Goal: Information Seeking & Learning: Find contact information

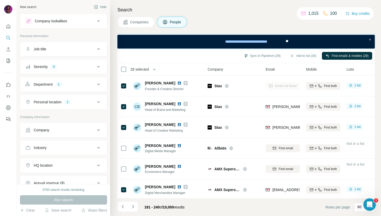
scroll to position [1121, 0]
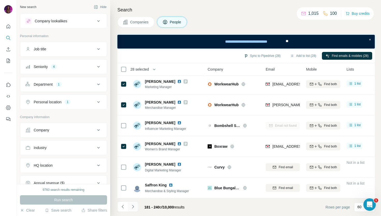
click at [135, 207] on button "Navigate to next page" at bounding box center [133, 206] width 10 height 10
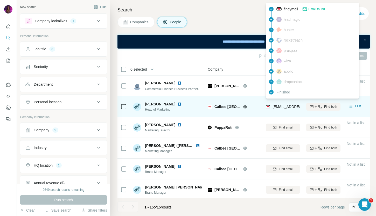
click at [282, 108] on span "njohnson@calbee.com.au" at bounding box center [302, 106] width 61 height 4
copy tr "njohnson@calbee.com.au"
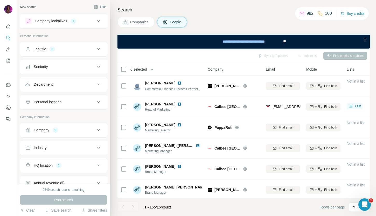
click at [225, 24] on div "Companies People" at bounding box center [243, 22] width 252 height 11
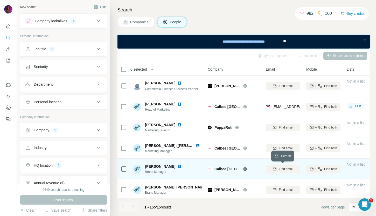
click at [285, 169] on span "Find email" at bounding box center [286, 168] width 14 height 5
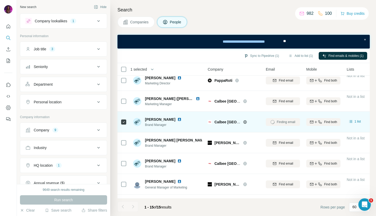
scroll to position [48, 0]
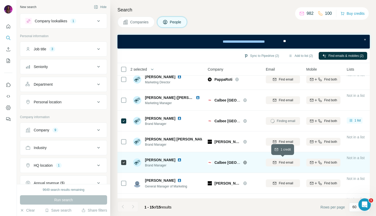
click at [279, 161] on span "Find email" at bounding box center [286, 162] width 14 height 5
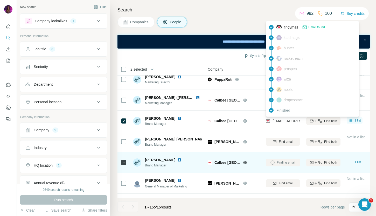
click at [277, 119] on span "cwilliams@calbee.com.au" at bounding box center [302, 121] width 61 height 4
copy tr "cwilliams@calbee.com.au"
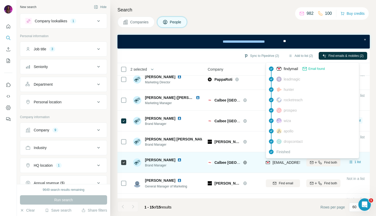
click at [276, 162] on span "kyimah@calbee.com.au" at bounding box center [302, 162] width 61 height 4
copy tr "kyimah@calbee.com.au"
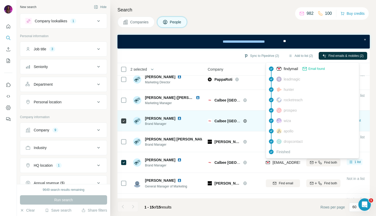
click at [245, 121] on icon at bounding box center [245, 121] width 4 height 4
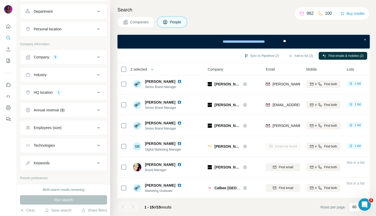
scroll to position [0, 0]
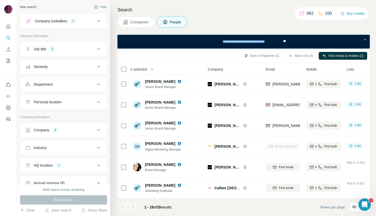
click at [84, 50] on div "Job title 3" at bounding box center [60, 48] width 70 height 5
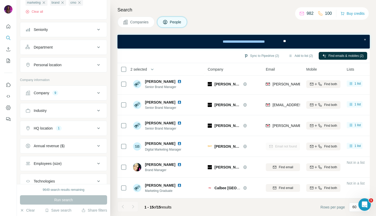
scroll to position [73, 0]
click at [73, 91] on div "Company 9" at bounding box center [60, 91] width 70 height 5
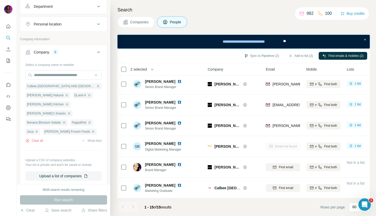
scroll to position [114, 0]
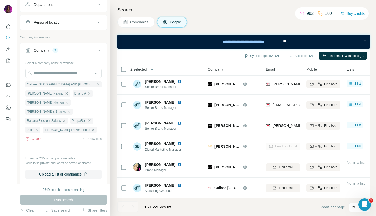
click at [35, 136] on button "Clear all" at bounding box center [34, 138] width 18 height 5
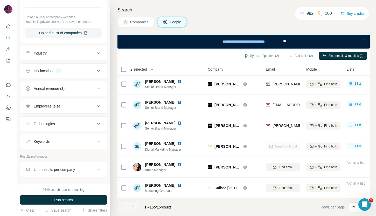
scroll to position [208, 0]
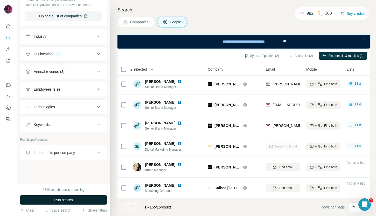
click at [46, 201] on button "Run search" at bounding box center [63, 199] width 87 height 9
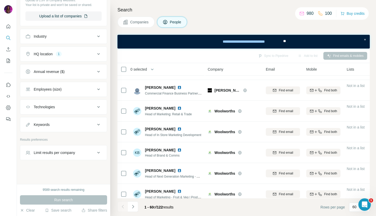
scroll to position [0, 0]
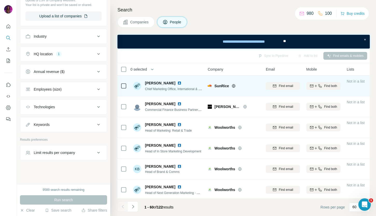
click at [235, 86] on icon at bounding box center [233, 86] width 3 height 0
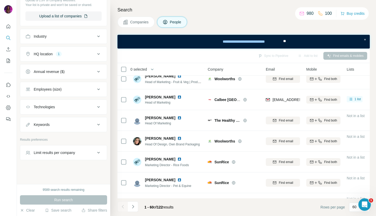
scroll to position [132, 0]
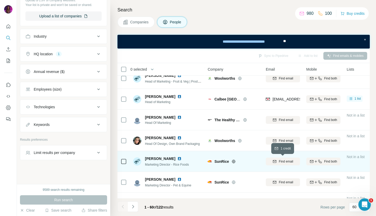
click at [288, 162] on span "Find email" at bounding box center [286, 161] width 14 height 5
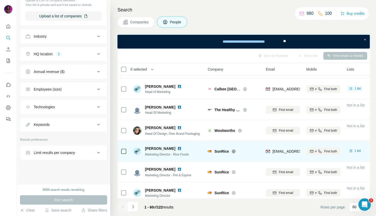
scroll to position [144, 0]
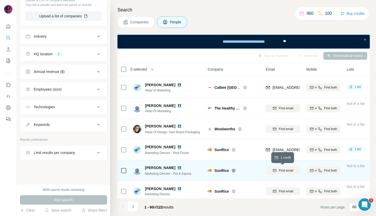
click at [280, 171] on span "Find email" at bounding box center [286, 170] width 14 height 5
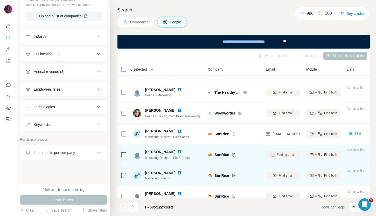
scroll to position [159, 0]
click at [277, 175] on div "Find email" at bounding box center [283, 175] width 34 height 5
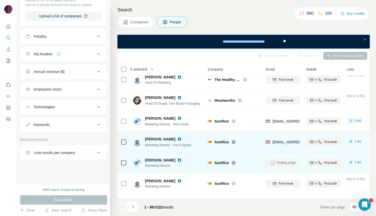
scroll to position [172, 0]
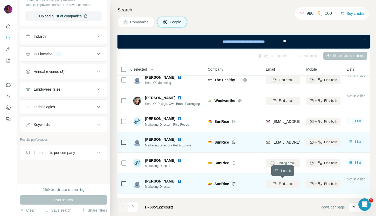
click at [283, 183] on span "Find email" at bounding box center [286, 183] width 14 height 5
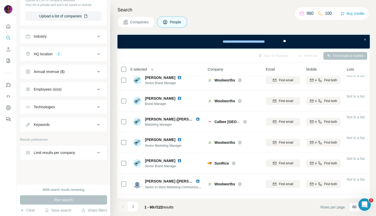
scroll to position [383, 0]
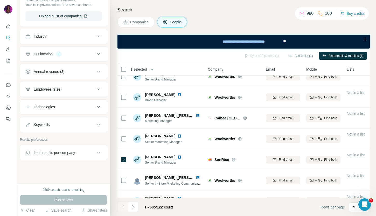
click at [141, 22] on span "Companies" at bounding box center [139, 21] width 19 height 5
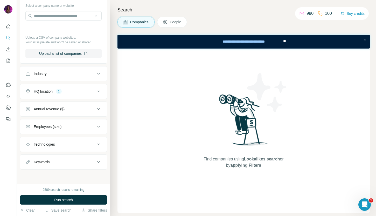
scroll to position [56, 0]
click at [178, 24] on span "People" at bounding box center [176, 21] width 12 height 5
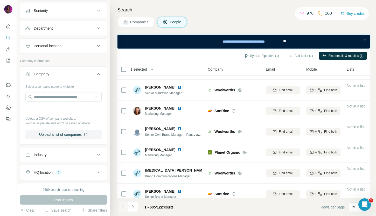
scroll to position [1121, 0]
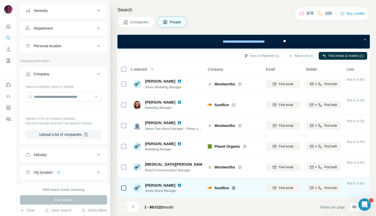
click at [177, 185] on img at bounding box center [179, 185] width 4 height 4
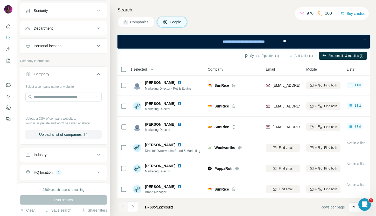
scroll to position [225, 0]
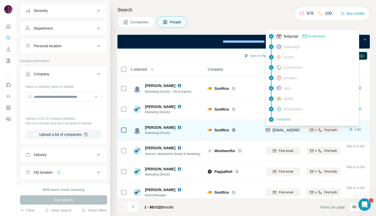
click at [290, 130] on span "jvanderzeil@sunrice.com.au" at bounding box center [302, 130] width 61 height 4
copy tr "jvanderzeil@sunrice.com.au"
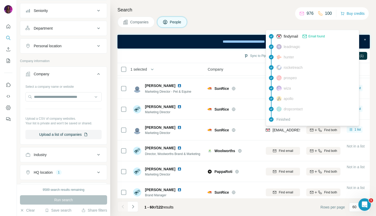
click at [220, 21] on div "Companies People" at bounding box center [243, 22] width 252 height 11
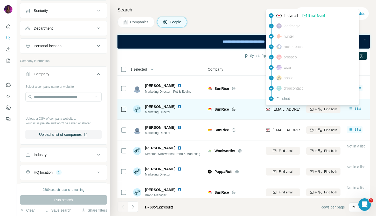
click at [284, 108] on span "jdavid@sunrice.com.au" at bounding box center [302, 109] width 61 height 4
copy tr "jdavid@sunrice.com.au"
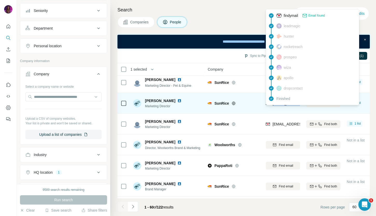
scroll to position [234, 0]
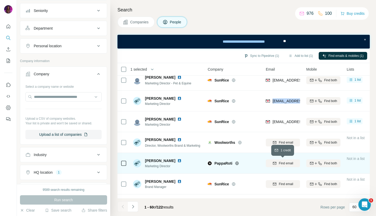
click at [285, 162] on span "Find email" at bounding box center [286, 163] width 14 height 5
click at [238, 163] on icon at bounding box center [237, 163] width 4 height 4
click at [177, 160] on img at bounding box center [179, 160] width 4 height 4
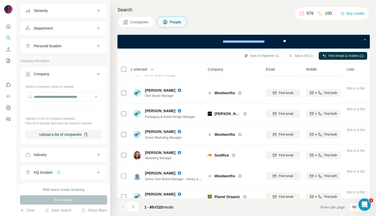
scroll to position [1121, 0]
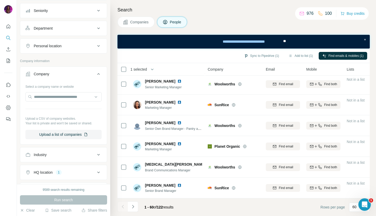
click at [139, 24] on button "Companies" at bounding box center [135, 22] width 37 height 11
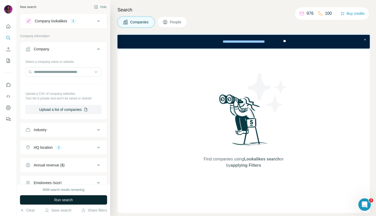
click at [56, 200] on span "Run search" at bounding box center [63, 199] width 19 height 5
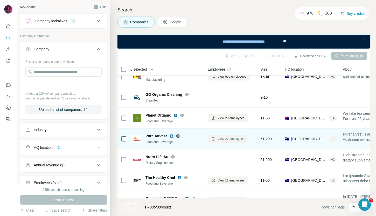
scroll to position [72, 0]
click at [232, 139] on span "View 27 employees" at bounding box center [230, 138] width 27 height 5
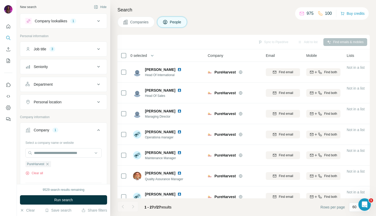
click at [123, 206] on div at bounding box center [122, 206] width 10 height 10
click at [140, 24] on span "Companies" at bounding box center [139, 21] width 19 height 5
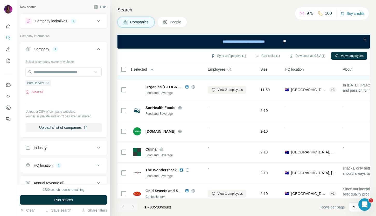
scroll to position [182, 0]
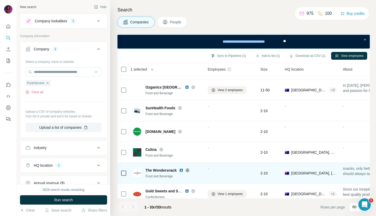
click at [189, 168] on icon at bounding box center [187, 169] width 3 height 3
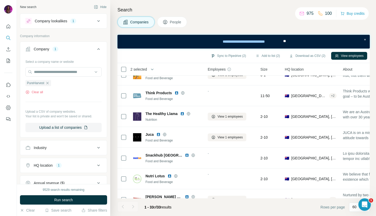
scroll to position [562, 0]
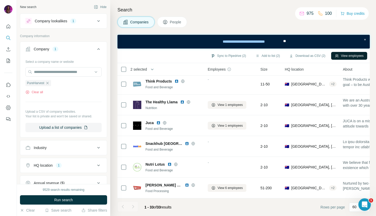
click at [355, 54] on button "View employees" at bounding box center [349, 56] width 36 height 8
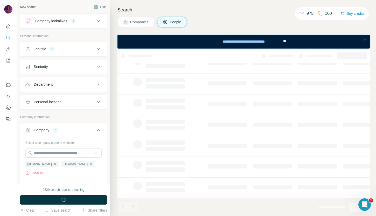
scroll to position [105, 0]
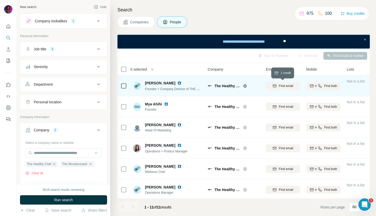
click at [282, 85] on span "Find email" at bounding box center [286, 85] width 14 height 5
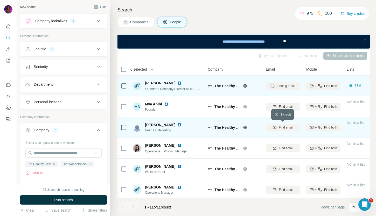
click at [279, 126] on span "Find email" at bounding box center [286, 127] width 14 height 5
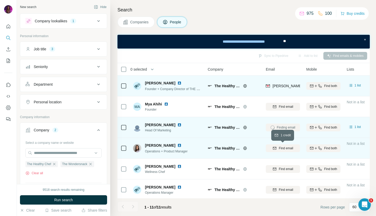
click at [285, 147] on span "Find email" at bounding box center [286, 148] width 14 height 5
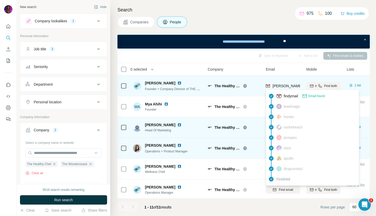
click at [277, 83] on div "teresa@thehealthychef.com" at bounding box center [317, 85] width 91 height 5
copy tr "teresa@thehealthychef.com"
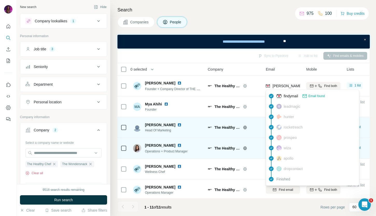
click at [242, 23] on div "Companies People" at bounding box center [243, 22] width 252 height 11
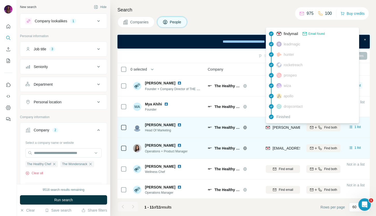
click at [280, 126] on span "sandra@thehealthychef.com" at bounding box center [317, 127] width 91 height 4
copy tr "sandra@thehealthychef.com"
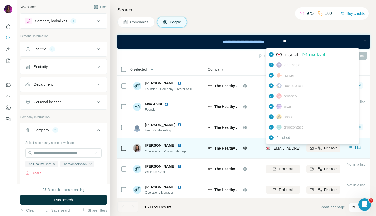
click at [281, 149] on span "crystal@thehealthychef.com" at bounding box center [302, 148] width 61 height 4
copy tr "crystal@thehealthychef.com"
click at [244, 147] on icon at bounding box center [245, 148] width 4 height 4
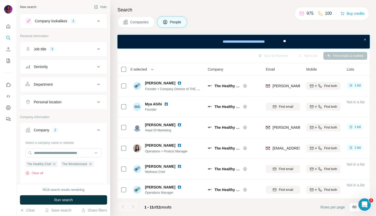
click at [63, 17] on button "Company lookalikes 1" at bounding box center [63, 21] width 87 height 12
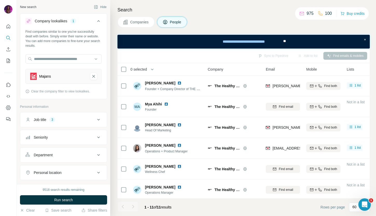
click at [132, 22] on span "Companies" at bounding box center [139, 21] width 19 height 5
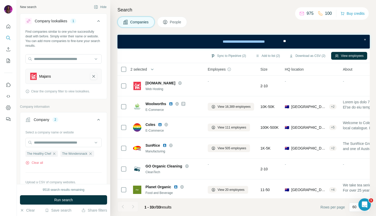
click at [94, 75] on icon "Majans-remove-button" at bounding box center [93, 76] width 5 height 5
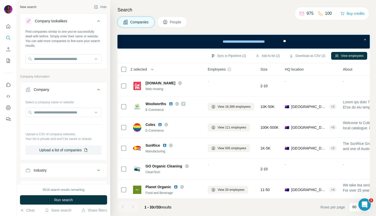
click at [70, 64] on div at bounding box center [63, 59] width 76 height 10
click at [66, 60] on input "text" at bounding box center [63, 58] width 76 height 9
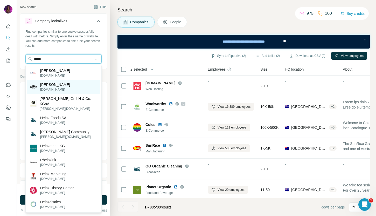
type input "*****"
click at [66, 89] on div "Heinz heinz.com" at bounding box center [64, 87] width 74 height 14
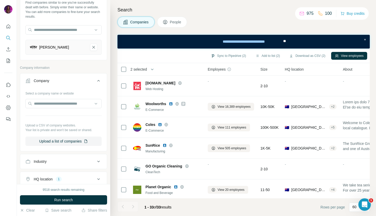
scroll to position [30, 0]
click at [73, 80] on div "Company" at bounding box center [60, 79] width 70 height 5
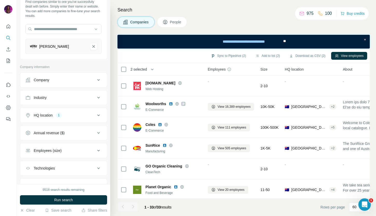
click at [68, 95] on button "Industry" at bounding box center [63, 97] width 87 height 12
click at [69, 95] on button "Industry" at bounding box center [63, 98] width 87 height 15
click at [66, 114] on div "HQ location 1" at bounding box center [60, 114] width 70 height 5
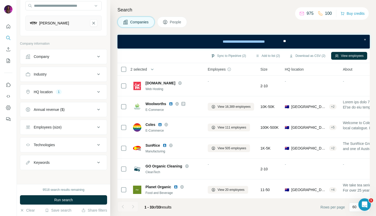
scroll to position [54, 0]
click at [66, 128] on div "Employees (size)" at bounding box center [60, 126] width 70 height 5
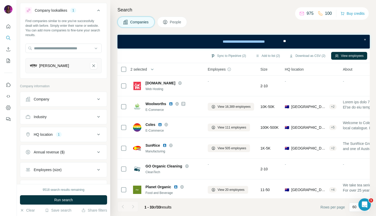
scroll to position [0, 0]
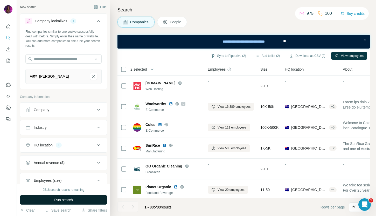
click at [57, 200] on span "Run search" at bounding box center [63, 199] width 19 height 5
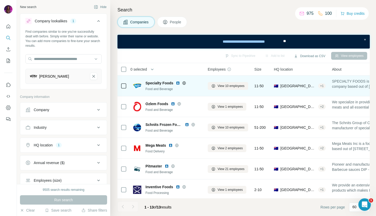
click at [185, 83] on icon at bounding box center [183, 82] width 3 height 3
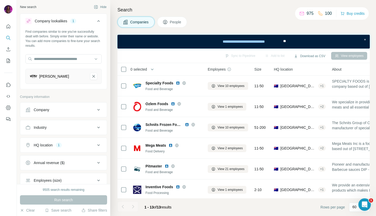
click at [235, 30] on div "Search Companies People Sync to Pipedrive Add to list Download as CSV View empl…" at bounding box center [243, 108] width 266 height 216
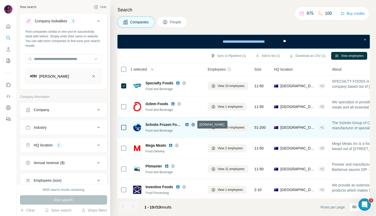
click at [194, 124] on icon at bounding box center [192, 124] width 3 height 0
click at [187, 125] on img at bounding box center [187, 124] width 4 height 4
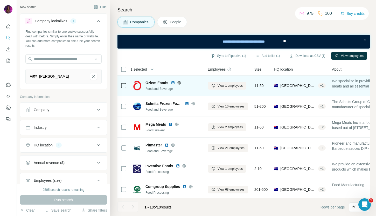
scroll to position [24, 0]
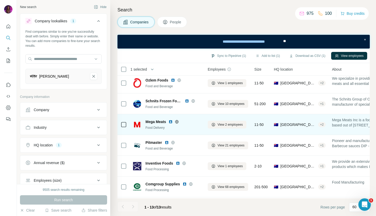
click at [179, 121] on icon at bounding box center [176, 121] width 3 height 0
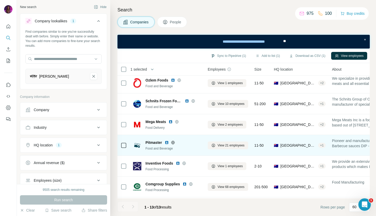
click at [173, 142] on icon at bounding box center [172, 141] width 1 height 3
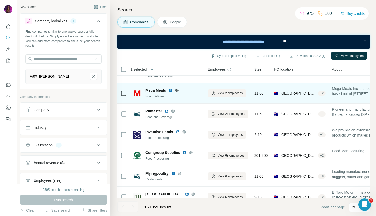
scroll to position [55, 0]
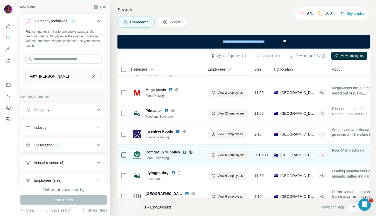
click at [191, 152] on icon at bounding box center [190, 152] width 3 height 0
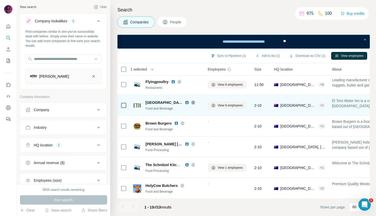
scroll to position [147, 0]
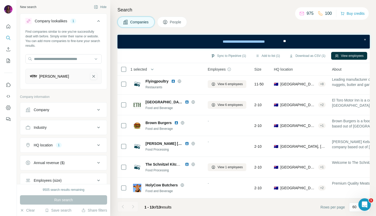
click at [96, 75] on button "Heinz-remove-button" at bounding box center [93, 76] width 7 height 7
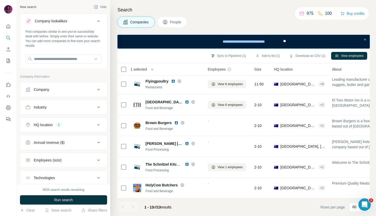
click at [84, 103] on button "Industry" at bounding box center [63, 107] width 87 height 12
click at [81, 120] on input at bounding box center [61, 120] width 64 height 6
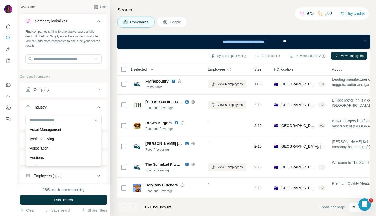
scroll to position [281, 0]
click at [69, 139] on div "Assisted Living" at bounding box center [63, 139] width 67 height 5
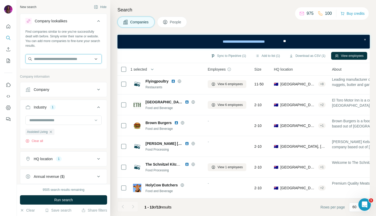
click at [85, 60] on input "text" at bounding box center [63, 58] width 76 height 9
click at [97, 60] on input "text" at bounding box center [63, 58] width 76 height 9
click at [97, 59] on input "text" at bounding box center [63, 58] width 76 height 9
click at [93, 56] on input "text" at bounding box center [63, 58] width 76 height 9
click at [88, 65] on div "Type to search" at bounding box center [63, 71] width 76 height 13
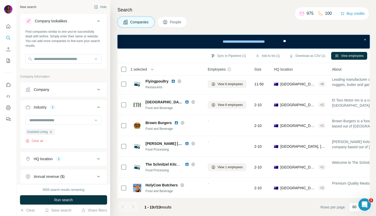
click at [109, 77] on div "New search Hide Company lookalikes Find companies similar to one you've success…" at bounding box center [63, 92] width 93 height 184
click at [73, 202] on button "Run search" at bounding box center [63, 199] width 87 height 9
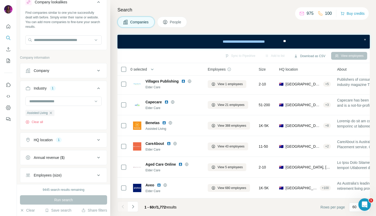
scroll to position [67, 0]
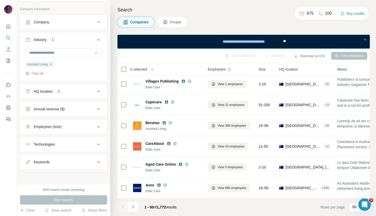
click at [91, 130] on button "Employees (size)" at bounding box center [63, 126] width 87 height 12
click at [29, 158] on icon at bounding box center [28, 157] width 6 height 6
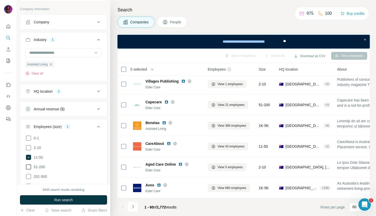
click at [28, 167] on icon at bounding box center [28, 167] width 6 height 6
click at [29, 175] on icon at bounding box center [28, 176] width 6 height 6
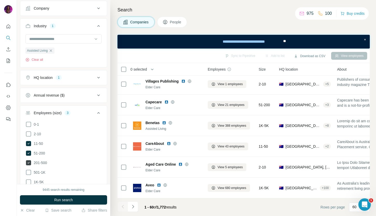
scroll to position [86, 0]
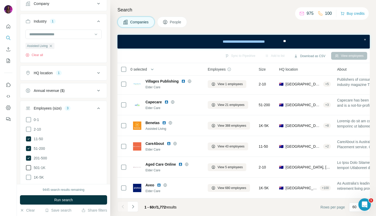
click at [30, 167] on icon at bounding box center [28, 167] width 6 height 6
click at [29, 177] on icon at bounding box center [28, 177] width 6 height 6
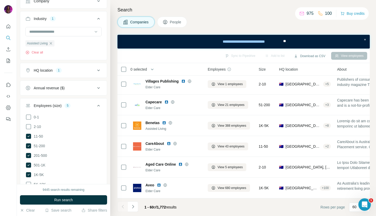
scroll to position [63, 0]
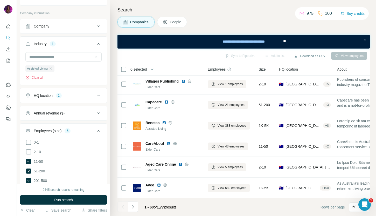
click at [76, 95] on div "HQ location 1" at bounding box center [60, 95] width 70 height 5
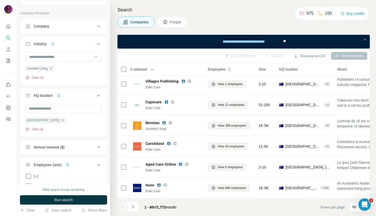
click at [76, 95] on div "HQ location 1" at bounding box center [60, 95] width 70 height 5
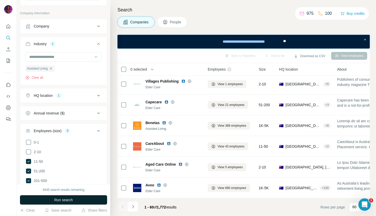
click at [69, 200] on span "Run search" at bounding box center [63, 199] width 19 height 5
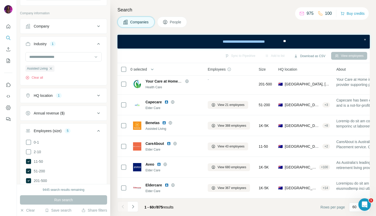
scroll to position [147, 0]
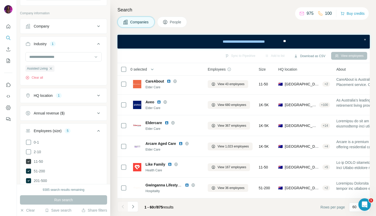
click at [29, 161] on icon at bounding box center [28, 161] width 5 height 5
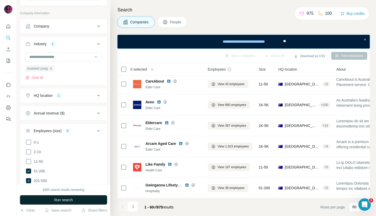
click at [56, 199] on span "Run search" at bounding box center [63, 199] width 19 height 5
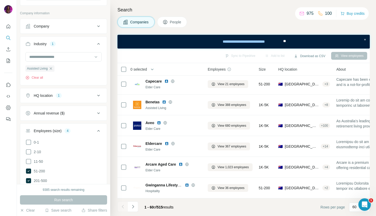
scroll to position [147, 0]
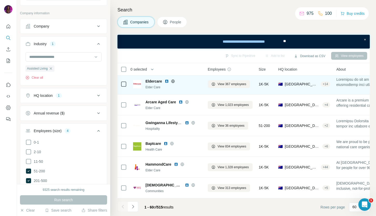
click at [174, 80] on icon at bounding box center [172, 80] width 3 height 3
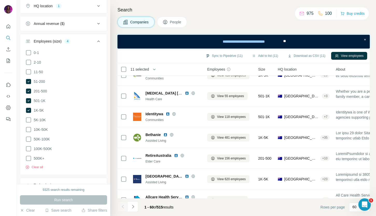
scroll to position [192, 0]
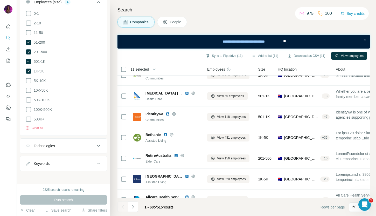
click at [73, 161] on div "Keywords" at bounding box center [60, 163] width 70 height 5
click at [347, 55] on button "View employees" at bounding box center [349, 56] width 36 height 8
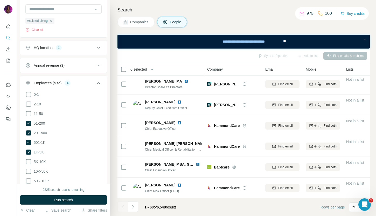
scroll to position [363, 1]
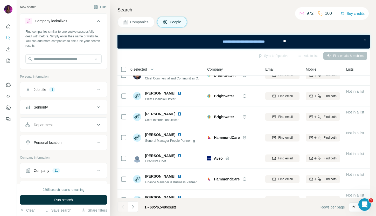
click at [79, 90] on div "Job title 3" at bounding box center [60, 89] width 70 height 5
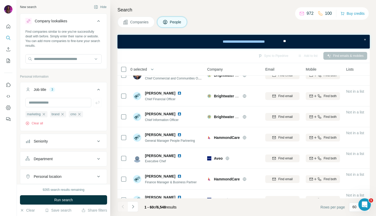
click at [79, 90] on div "Job title 3" at bounding box center [60, 89] width 70 height 5
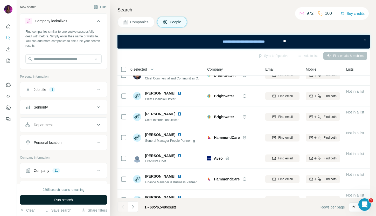
click at [62, 198] on span "Run search" at bounding box center [63, 199] width 19 height 5
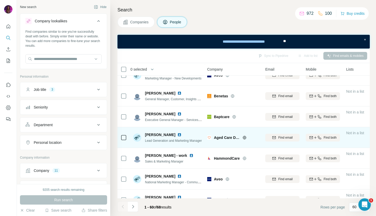
scroll to position [0, 1]
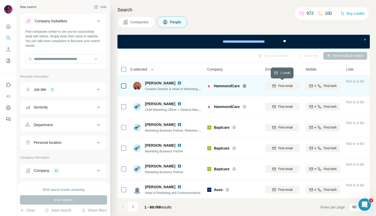
click at [280, 85] on span "Find email" at bounding box center [285, 85] width 14 height 5
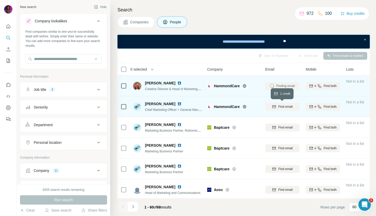
click at [281, 108] on span "Find email" at bounding box center [285, 106] width 14 height 5
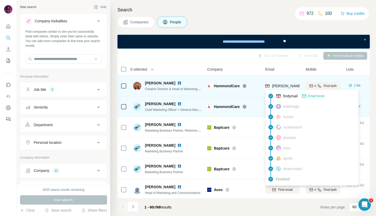
click at [282, 85] on span "[PERSON_NAME][EMAIL_ADDRESS][PERSON_NAME][DOMAIN_NAME]" at bounding box center [332, 86] width 121 height 4
copy tr "[PERSON_NAME][EMAIL_ADDRESS][PERSON_NAME][DOMAIN_NAME]"
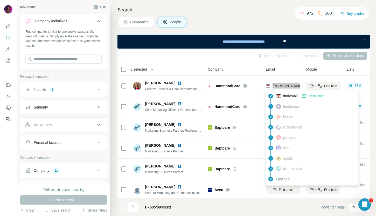
scroll to position [281, 0]
click at [265, 18] on div "Companies People" at bounding box center [243, 22] width 252 height 11
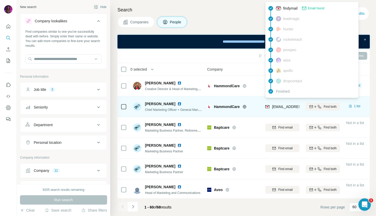
click at [279, 104] on span "[EMAIL_ADDRESS][PERSON_NAME][DOMAIN_NAME]" at bounding box center [317, 106] width 91 height 4
copy tr "[EMAIL_ADDRESS][PERSON_NAME][DOMAIN_NAME]"
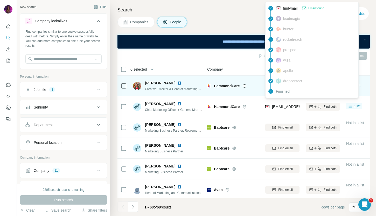
click at [245, 86] on icon at bounding box center [244, 86] width 3 height 0
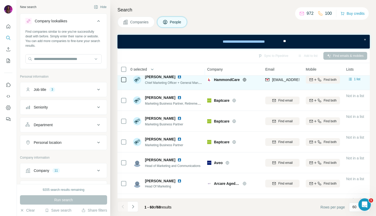
scroll to position [30, 0]
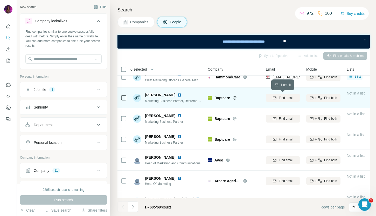
click at [282, 100] on span "Find email" at bounding box center [286, 97] width 14 height 5
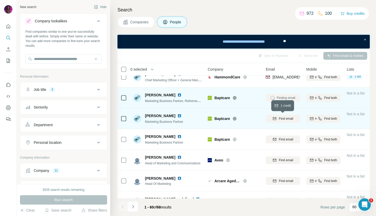
click at [285, 119] on span "Find email" at bounding box center [286, 118] width 14 height 5
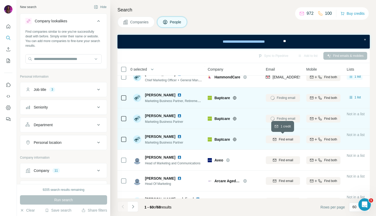
click at [280, 141] on span "Find email" at bounding box center [286, 139] width 14 height 5
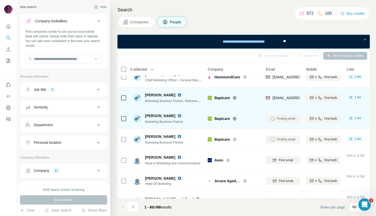
click at [236, 118] on icon at bounding box center [234, 118] width 4 height 4
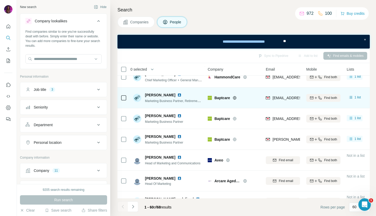
scroll to position [19, 0]
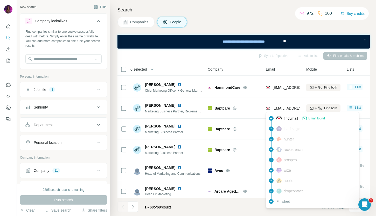
click at [282, 107] on span "[EMAIL_ADDRESS][DOMAIN_NAME]" at bounding box center [302, 108] width 61 height 4
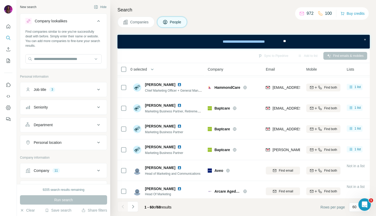
click at [253, 17] on div "Companies People" at bounding box center [243, 22] width 252 height 11
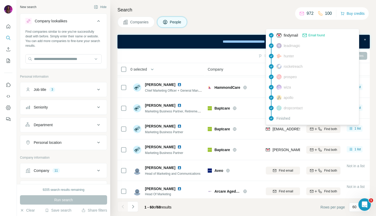
click at [287, 130] on span "[EMAIL_ADDRESS][DOMAIN_NAME]" at bounding box center [302, 129] width 61 height 4
copy tr "[EMAIL_ADDRESS][DOMAIN_NAME]"
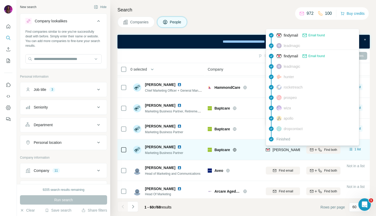
click at [288, 149] on span "[PERSON_NAME][EMAIL_ADDRESS][DOMAIN_NAME]" at bounding box center [317, 149] width 91 height 4
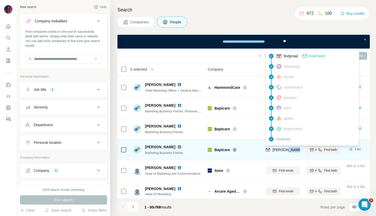
click at [288, 149] on span "[PERSON_NAME][EMAIL_ADDRESS][DOMAIN_NAME]" at bounding box center [317, 149] width 91 height 4
copy tr "[PERSON_NAME][EMAIL_ADDRESS][DOMAIN_NAME]"
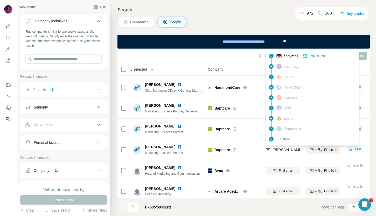
click at [250, 12] on h4 "Search" at bounding box center [243, 9] width 252 height 7
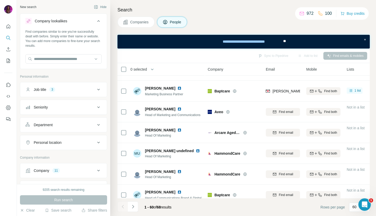
scroll to position [79, 0]
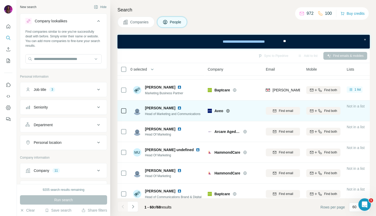
click at [227, 111] on icon at bounding box center [228, 111] width 4 height 4
click at [281, 110] on span "Find email" at bounding box center [286, 110] width 14 height 5
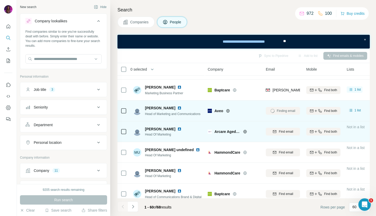
click at [245, 131] on icon at bounding box center [244, 131] width 3 height 0
click at [281, 132] on span "Find email" at bounding box center [286, 131] width 14 height 5
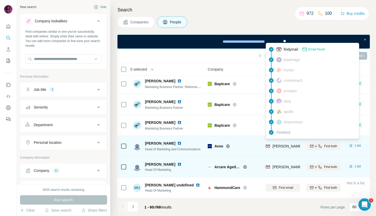
scroll to position [92, 0]
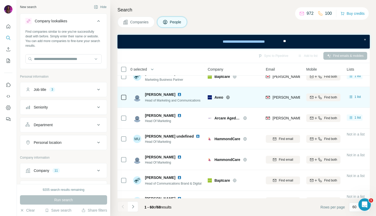
click at [248, 30] on div "Search Companies People Sync to Pipedrive Add to list Find emails & mobiles 0 s…" at bounding box center [243, 108] width 266 height 216
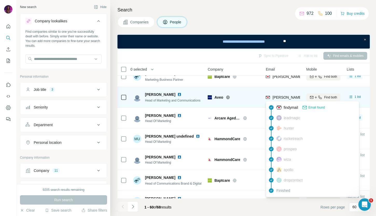
click at [278, 96] on span "[PERSON_NAME][EMAIL_ADDRESS][PERSON_NAME][DOMAIN_NAME]" at bounding box center [332, 97] width 121 height 4
copy tr "[PERSON_NAME][EMAIL_ADDRESS][PERSON_NAME][DOMAIN_NAME]"
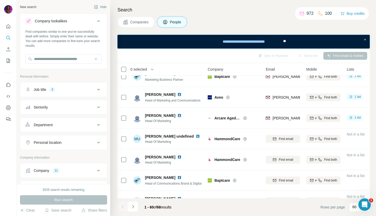
click at [258, 18] on div "Companies People" at bounding box center [243, 22] width 252 height 11
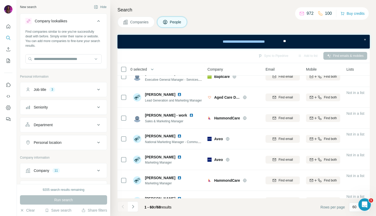
scroll to position [405, 0]
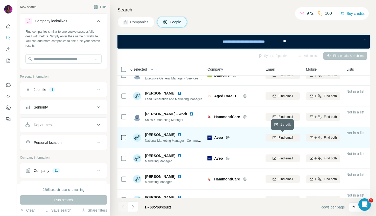
click at [288, 136] on span "Find email" at bounding box center [285, 137] width 14 height 5
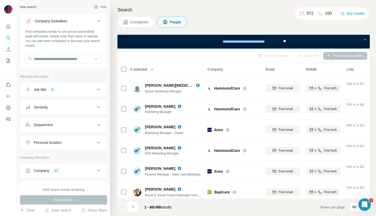
scroll to position [544, 0]
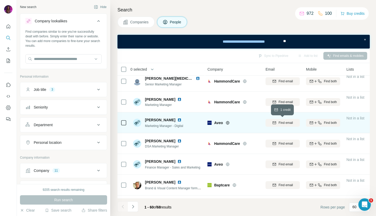
click at [283, 123] on span "Find email" at bounding box center [285, 122] width 14 height 5
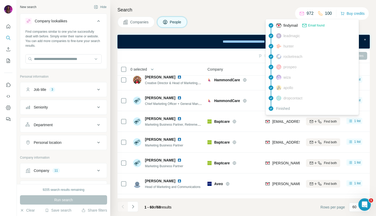
scroll to position [6, 0]
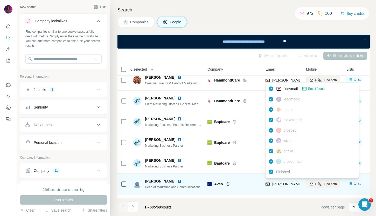
click at [277, 184] on span "[PERSON_NAME][EMAIL_ADDRESS][PERSON_NAME][DOMAIN_NAME]" at bounding box center [332, 184] width 121 height 4
copy tr "[PERSON_NAME][EMAIL_ADDRESS][PERSON_NAME][DOMAIN_NAME]"
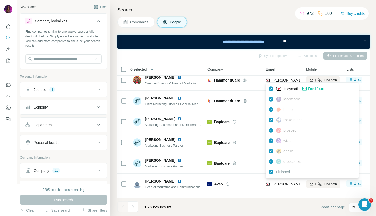
click at [276, 18] on div "Companies People" at bounding box center [243, 22] width 252 height 11
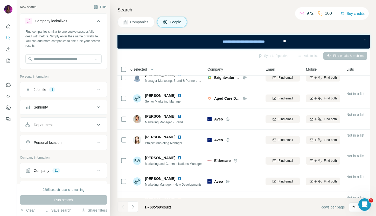
scroll to position [257, 0]
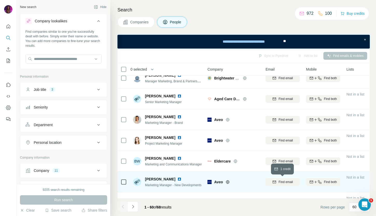
click at [287, 182] on span "Find email" at bounding box center [285, 181] width 14 height 5
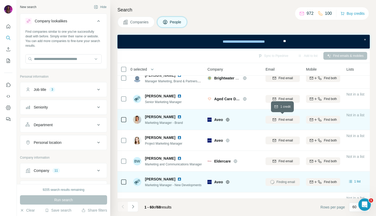
click at [284, 119] on span "Find email" at bounding box center [285, 119] width 14 height 5
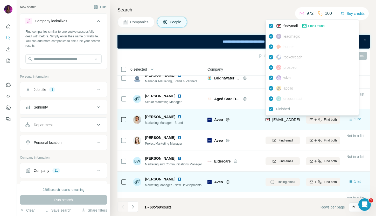
click at [277, 120] on span "[EMAIL_ADDRESS][PERSON_NAME][DOMAIN_NAME]" at bounding box center [317, 119] width 91 height 4
copy tr "[EMAIL_ADDRESS][PERSON_NAME][DOMAIN_NAME]"
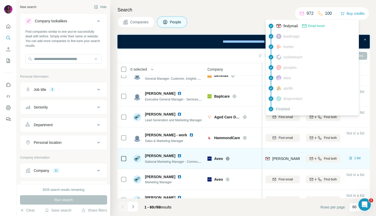
scroll to position [383, 0]
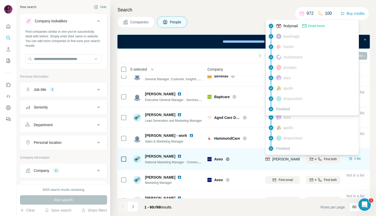
click at [283, 160] on span "[PERSON_NAME][EMAIL_ADDRESS][PERSON_NAME][DOMAIN_NAME]" at bounding box center [332, 159] width 121 height 4
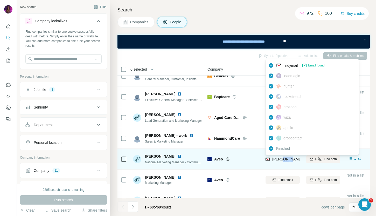
click at [283, 160] on span "[PERSON_NAME][EMAIL_ADDRESS][PERSON_NAME][DOMAIN_NAME]" at bounding box center [332, 159] width 121 height 4
copy tr "[PERSON_NAME][EMAIL_ADDRESS][PERSON_NAME][DOMAIN_NAME]"
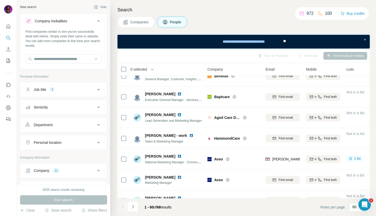
click at [251, 25] on div "Companies People" at bounding box center [243, 22] width 252 height 11
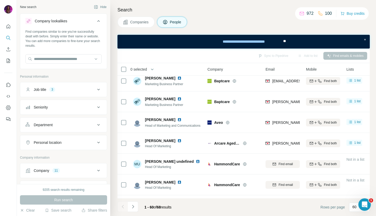
scroll to position [74, 0]
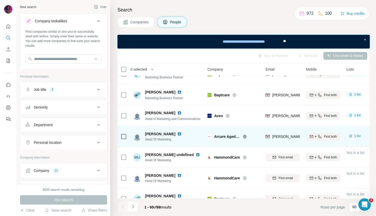
click at [245, 136] on icon at bounding box center [245, 136] width 4 height 4
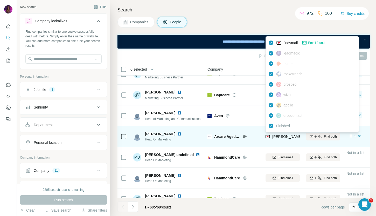
click at [286, 138] on span "[PERSON_NAME][EMAIL_ADDRESS][PERSON_NAME][DOMAIN_NAME]" at bounding box center [332, 136] width 121 height 4
copy tr "[PERSON_NAME][EMAIL_ADDRESS][PERSON_NAME][DOMAIN_NAME]"
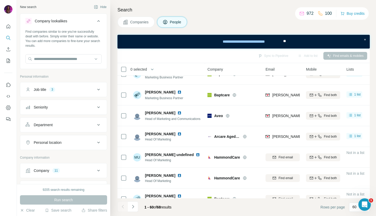
click at [241, 7] on h4 "Search" at bounding box center [243, 9] width 252 height 7
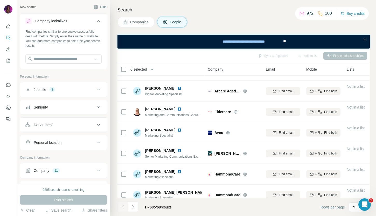
scroll to position [950, 0]
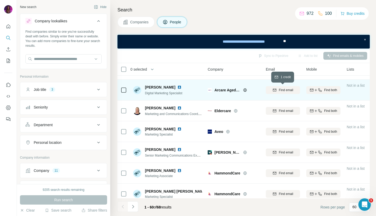
click at [281, 90] on span "Find email" at bounding box center [286, 90] width 14 height 5
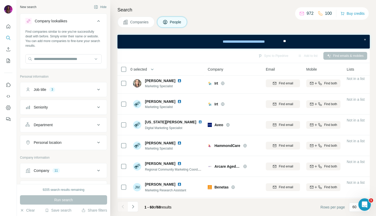
scroll to position [1096, 0]
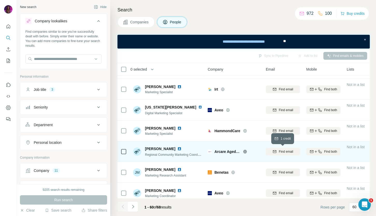
click at [278, 151] on div "Find email" at bounding box center [283, 151] width 34 height 5
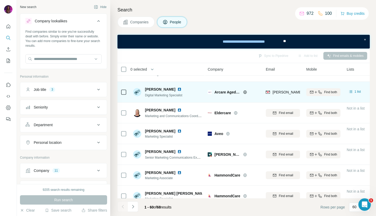
scroll to position [910, 0]
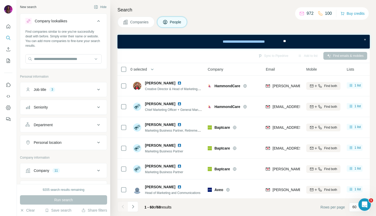
scroll to position [281, 0]
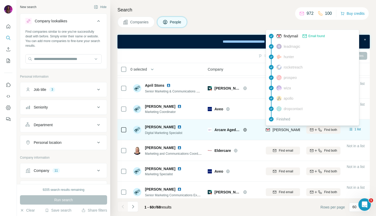
click at [282, 130] on span "[PERSON_NAME][EMAIL_ADDRESS][DOMAIN_NAME]" at bounding box center [317, 130] width 91 height 4
copy tr "[PERSON_NAME][EMAIL_ADDRESS][DOMAIN_NAME]"
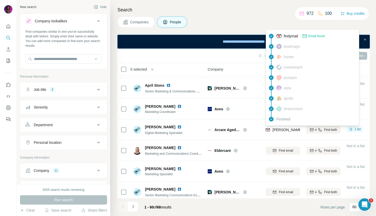
click at [250, 23] on div "Companies People" at bounding box center [243, 22] width 252 height 11
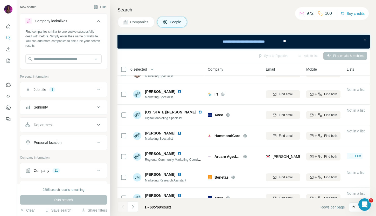
scroll to position [1121, 0]
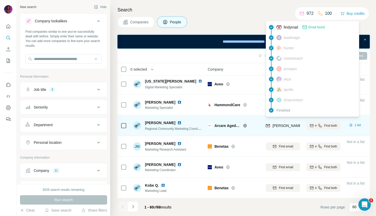
click at [281, 126] on span "[PERSON_NAME][EMAIL_ADDRESS][PERSON_NAME][DOMAIN_NAME]" at bounding box center [332, 125] width 121 height 4
copy tr "[PERSON_NAME][EMAIL_ADDRESS][PERSON_NAME][DOMAIN_NAME]"
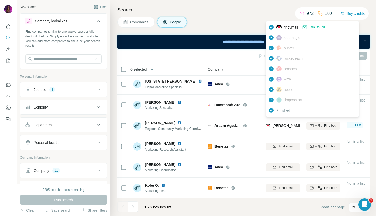
click at [237, 25] on div "Companies People" at bounding box center [243, 22] width 252 height 11
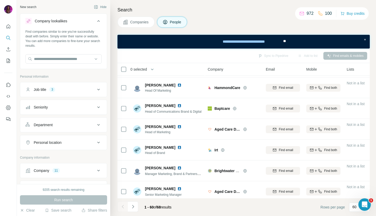
scroll to position [168, 0]
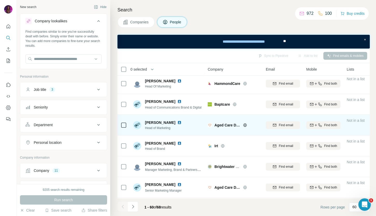
click at [245, 125] on icon at bounding box center [244, 125] width 3 height 0
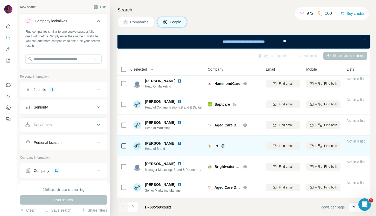
click at [224, 144] on icon at bounding box center [223, 146] width 4 height 4
click at [283, 147] on span "Find email" at bounding box center [286, 145] width 14 height 5
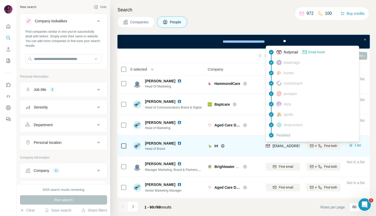
click at [283, 145] on span "[EMAIL_ADDRESS][DOMAIN_NAME]" at bounding box center [302, 146] width 61 height 4
copy tr "[EMAIL_ADDRESS][DOMAIN_NAME]"
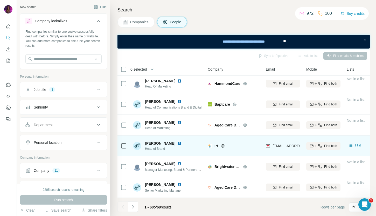
click at [243, 142] on div "Irt" at bounding box center [234, 145] width 52 height 14
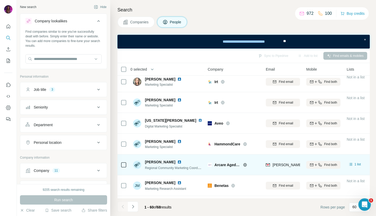
scroll to position [1066, 0]
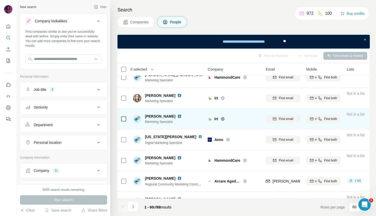
click at [177, 117] on img at bounding box center [179, 116] width 4 height 4
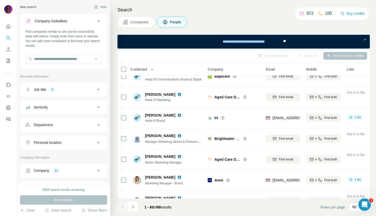
scroll to position [207, 0]
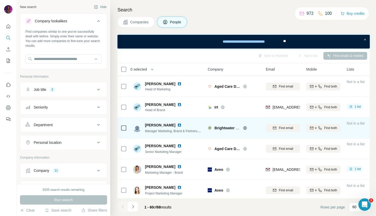
click at [245, 127] on icon at bounding box center [245, 128] width 4 height 4
click at [286, 128] on span "Find email" at bounding box center [286, 127] width 14 height 5
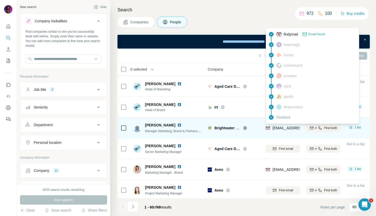
click at [281, 129] on span "[EMAIL_ADDRESS][PERSON_NAME][DOMAIN_NAME]" at bounding box center [317, 128] width 91 height 4
copy tr "[EMAIL_ADDRESS][PERSON_NAME][DOMAIN_NAME]"
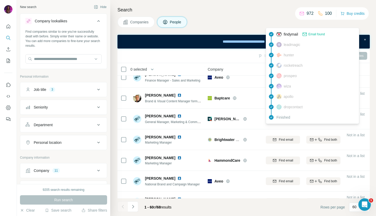
scroll to position [670, 0]
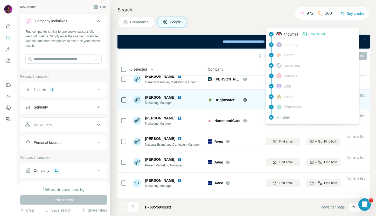
click at [209, 97] on div "Brightwater Care Group" at bounding box center [234, 100] width 52 height 14
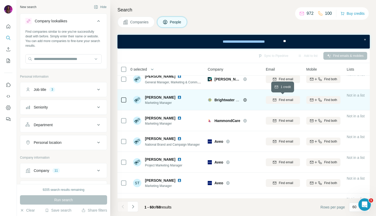
click at [283, 100] on span "Find email" at bounding box center [286, 99] width 14 height 5
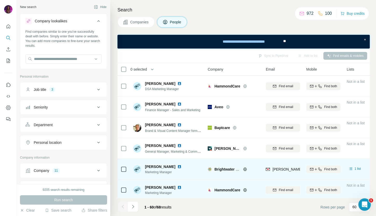
scroll to position [591, 0]
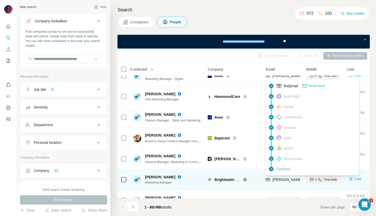
click at [275, 178] on span "[PERSON_NAME][EMAIL_ADDRESS][PERSON_NAME][DOMAIN_NAME]" at bounding box center [332, 179] width 121 height 4
copy tr "[PERSON_NAME][EMAIL_ADDRESS][PERSON_NAME][DOMAIN_NAME]"
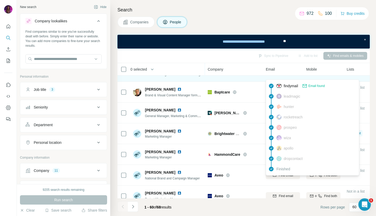
scroll to position [630, 0]
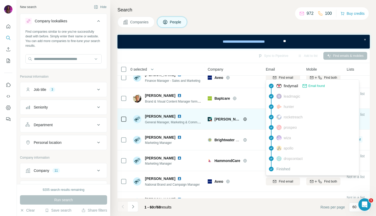
click at [244, 119] on icon at bounding box center [244, 118] width 1 height 3
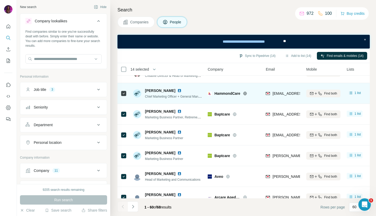
scroll to position [0, 0]
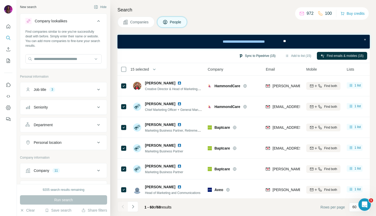
click at [252, 55] on button "Sync to Pipedrive (15)" at bounding box center [257, 56] width 44 height 8
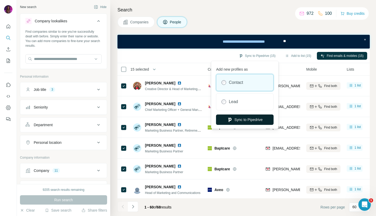
click at [251, 120] on button "Sync to Pipedrive" at bounding box center [245, 119] width 58 height 10
